Goal: Find specific page/section: Find specific page/section

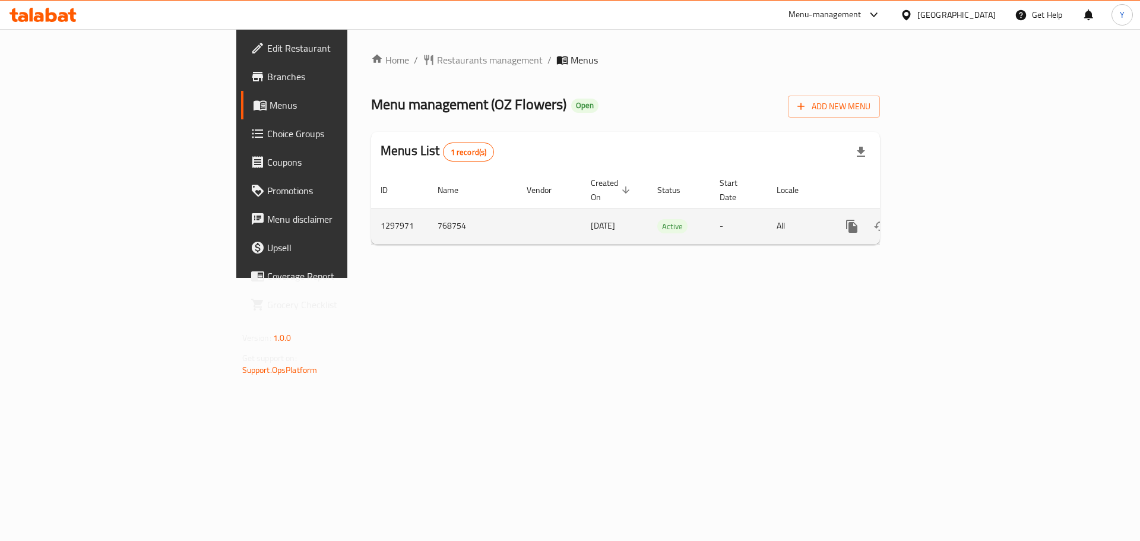
click at [943, 221] on icon "enhanced table" at bounding box center [937, 226] width 11 height 11
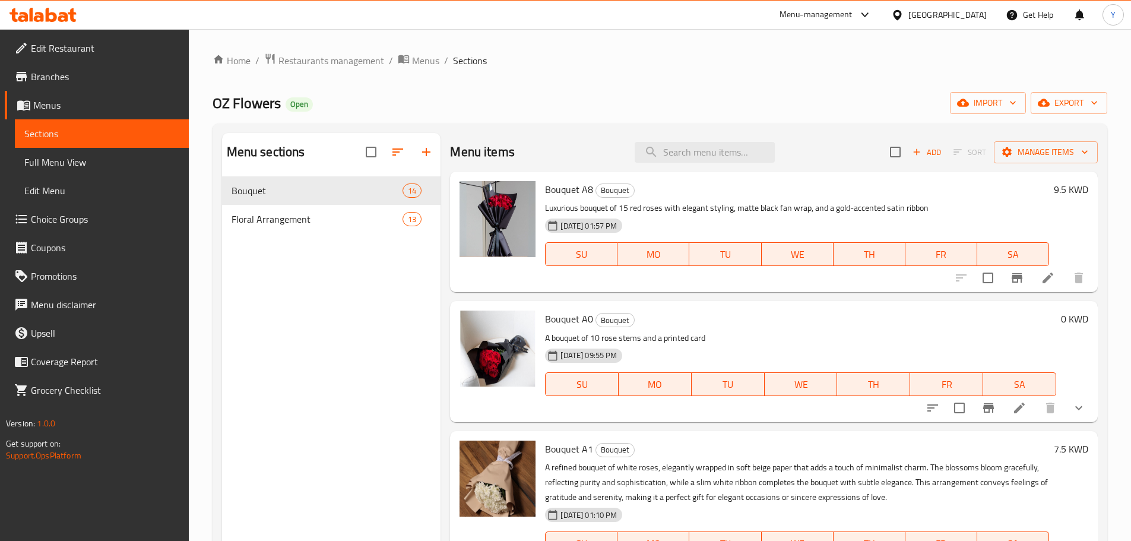
click at [766, 334] on p "A bouquet of 10 rose stems and a printed card" at bounding box center [800, 338] width 511 height 15
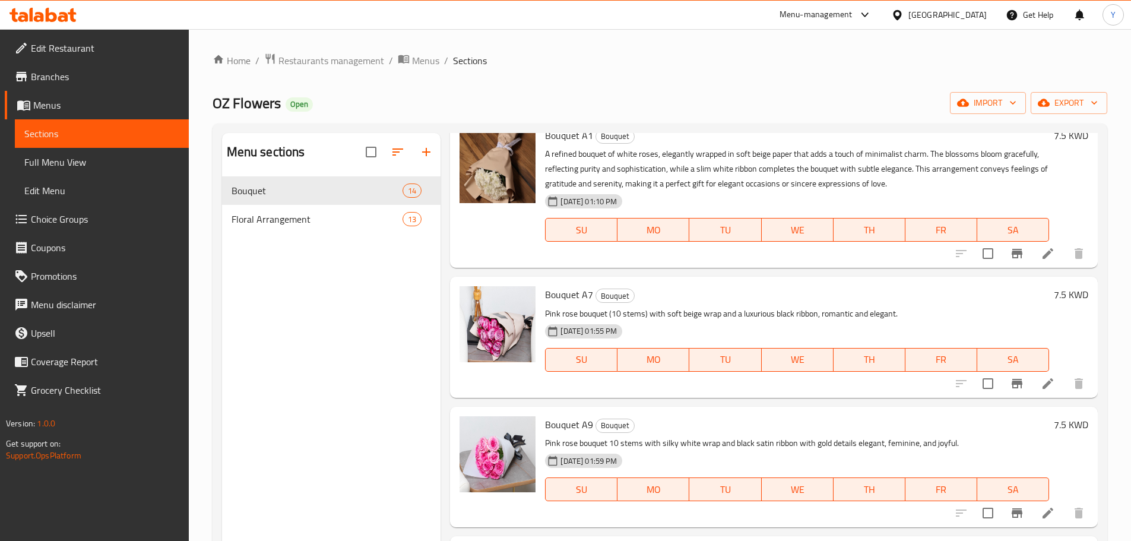
scroll to position [314, 0]
click at [301, 226] on div "Floral Arrangement 13" at bounding box center [331, 219] width 219 height 29
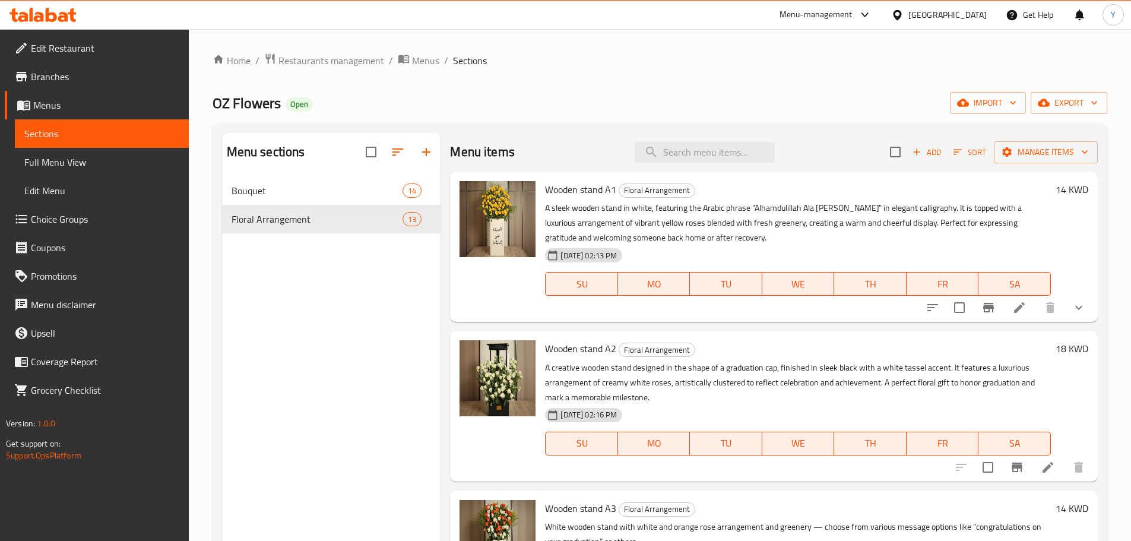
click at [1072, 309] on icon "show more" at bounding box center [1079, 307] width 14 height 14
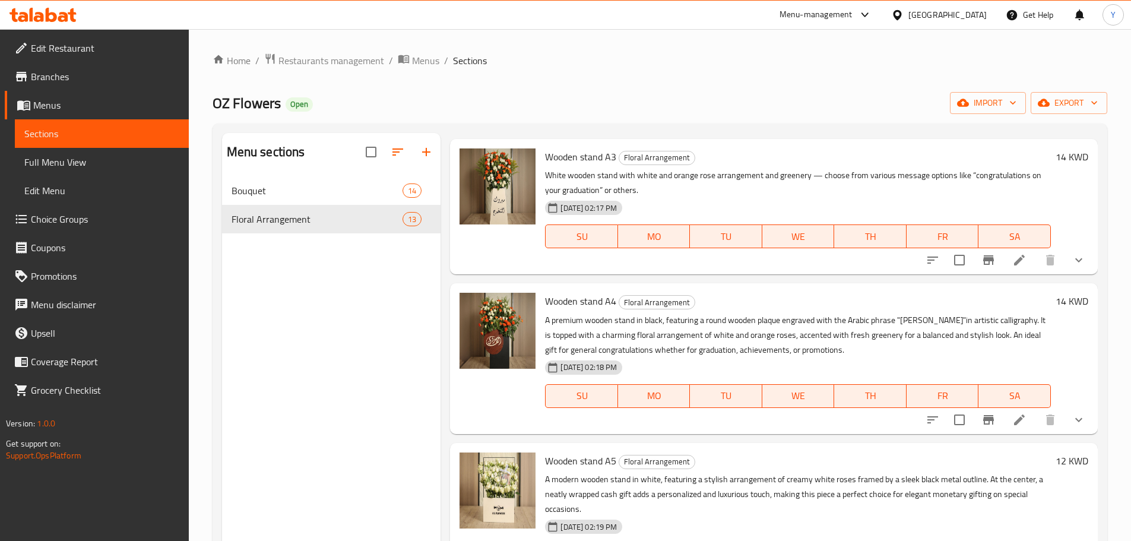
scroll to position [470, 0]
click at [1072, 267] on icon "show more" at bounding box center [1079, 260] width 14 height 14
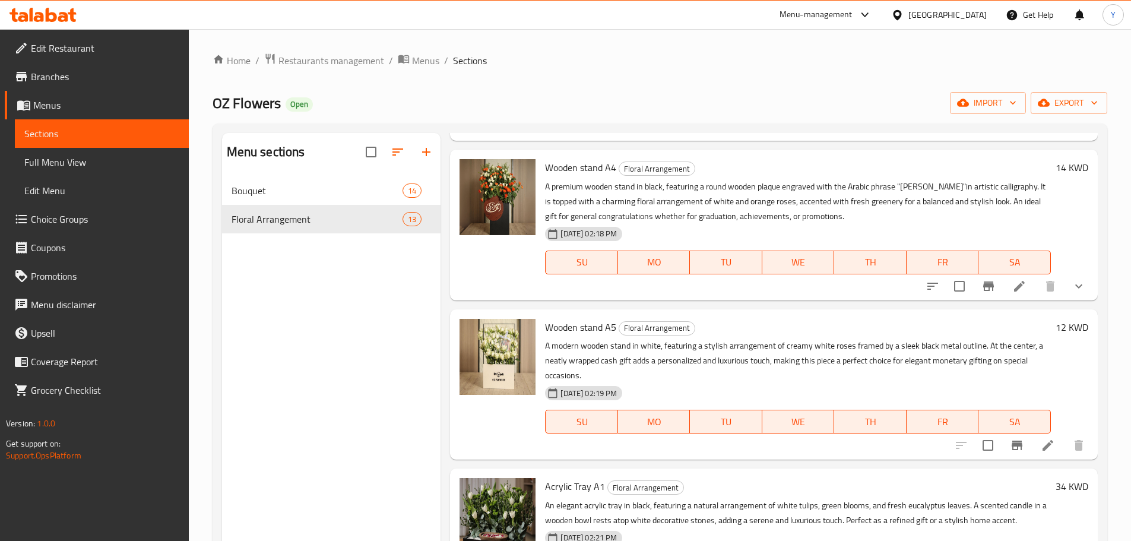
scroll to position [723, 0]
click at [1077, 293] on icon "show more" at bounding box center [1079, 285] width 14 height 14
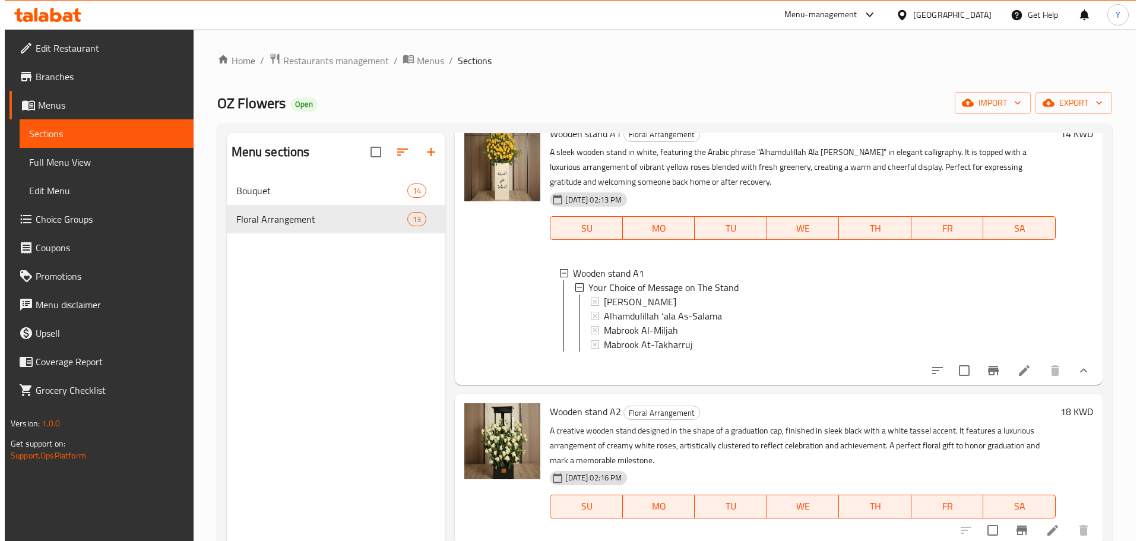
scroll to position [0, 0]
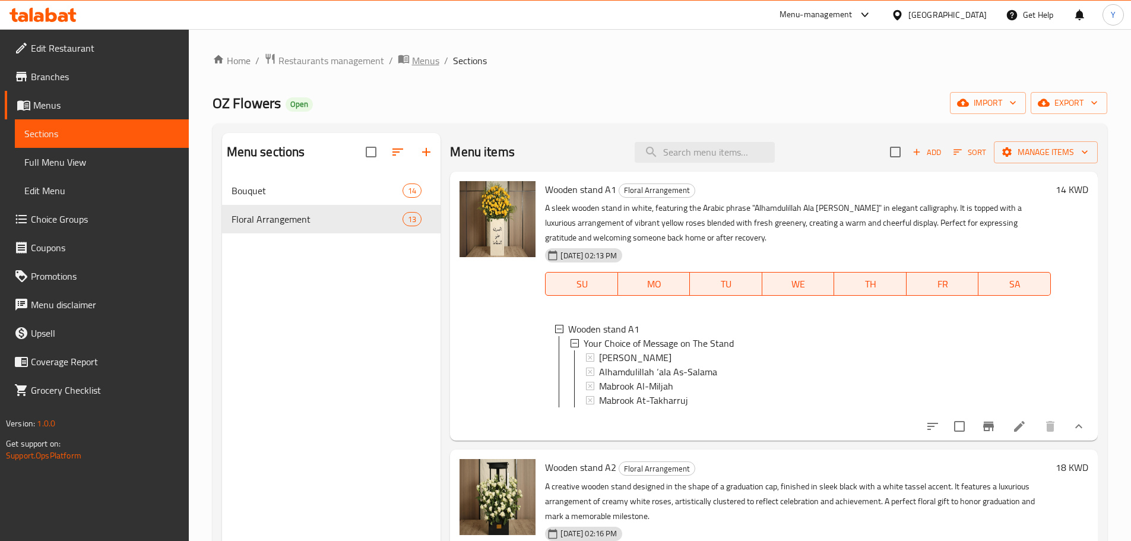
click at [417, 66] on span "Menus" at bounding box center [425, 60] width 27 height 14
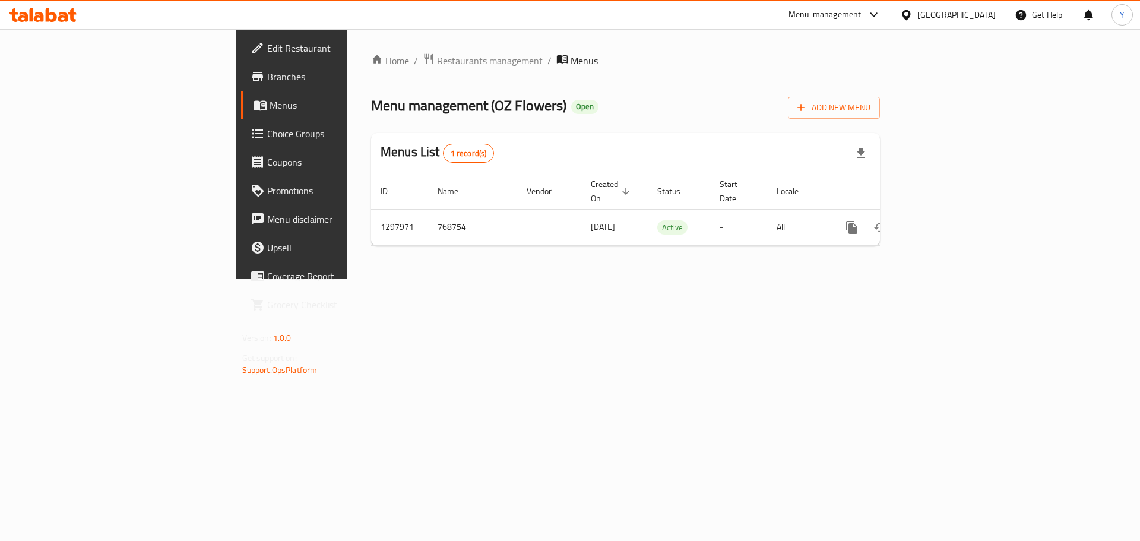
click at [267, 75] on span "Branches" at bounding box center [342, 76] width 150 height 14
